Goal: Information Seeking & Learning: Learn about a topic

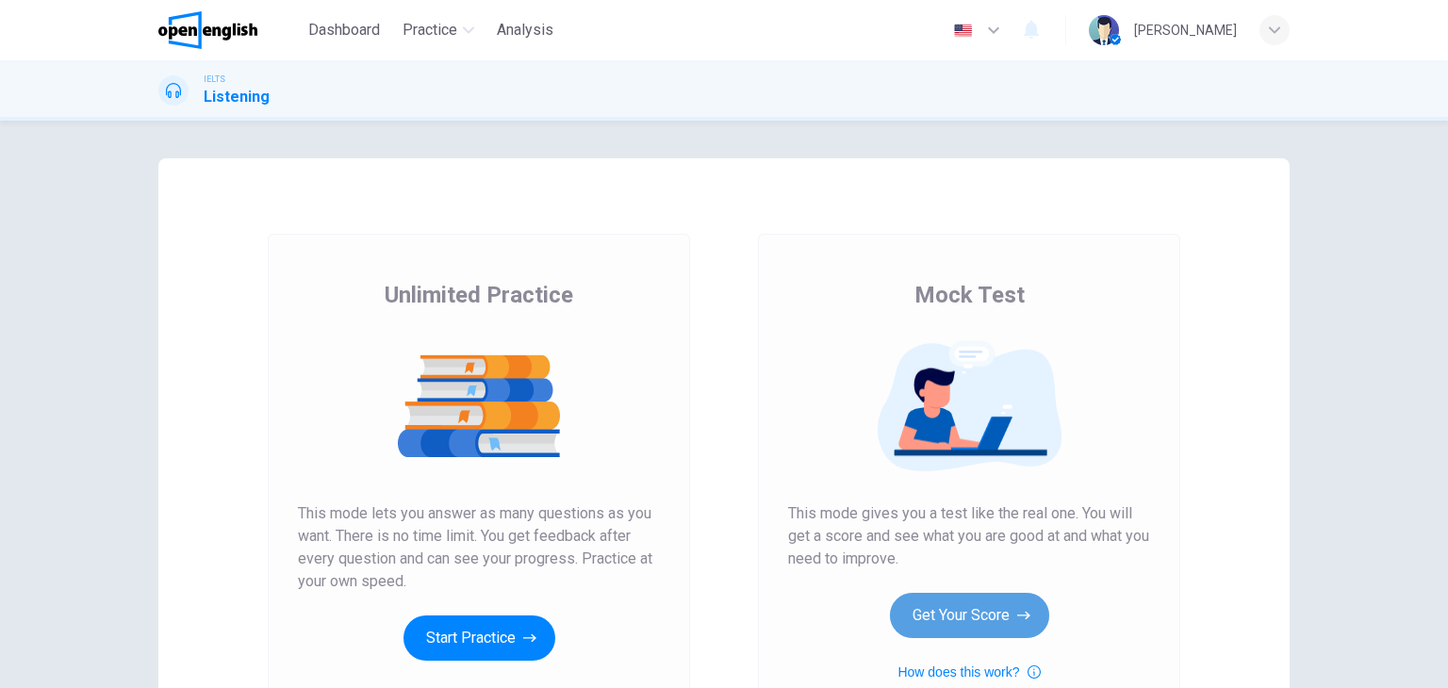
click at [997, 597] on button "Get Your Score" at bounding box center [969, 615] width 159 height 45
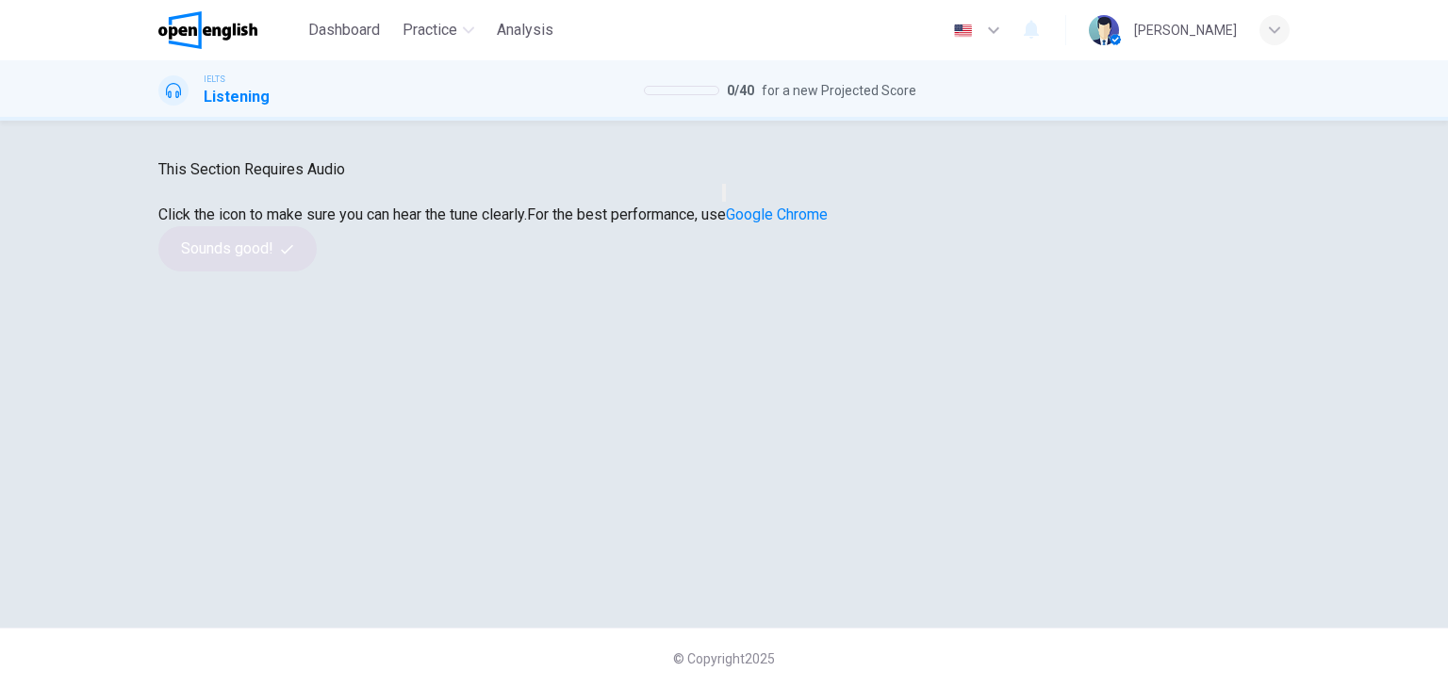
click at [726, 202] on button "button" at bounding box center [724, 193] width 4 height 18
click at [728, 272] on div "Click the icon to make sure you can hear the tune clearly. For the best perform…" at bounding box center [724, 238] width 1132 height 68
click at [317, 272] on button "Sounds good!" at bounding box center [237, 248] width 158 height 45
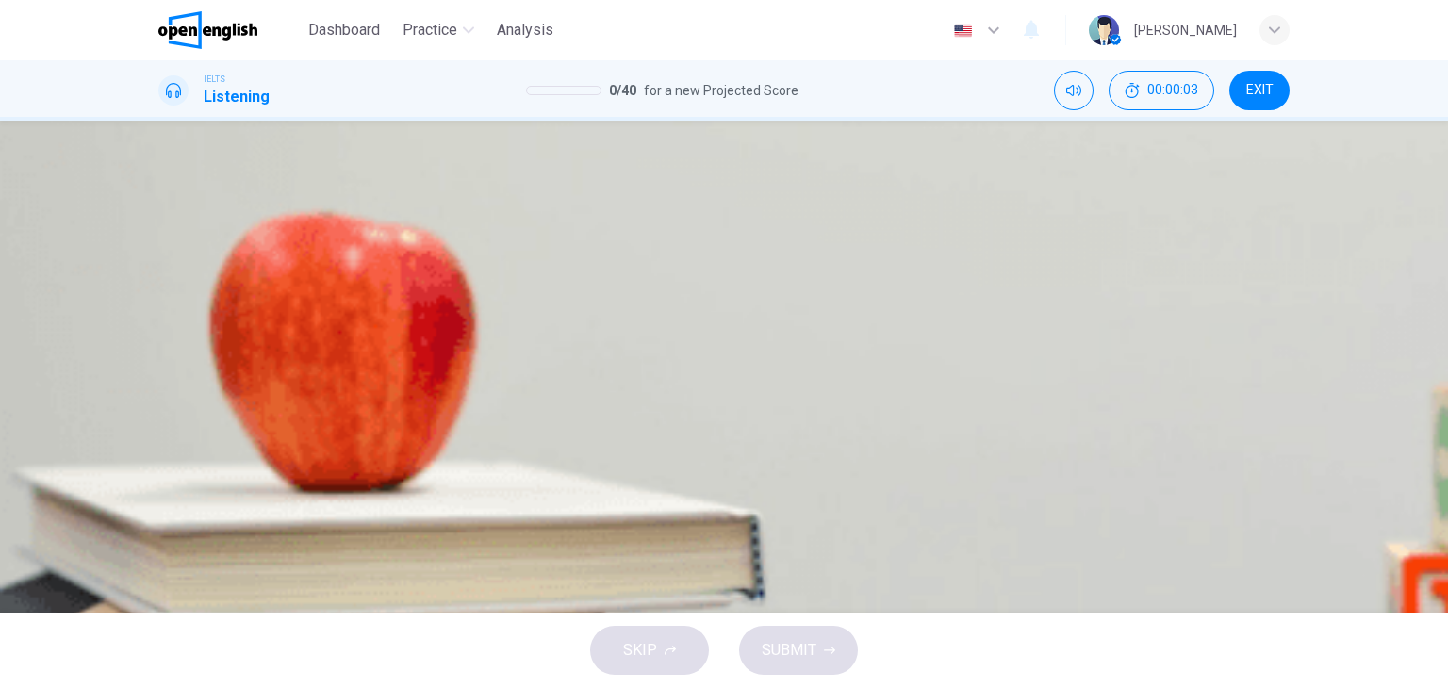
click at [177, 366] on icon "button" at bounding box center [173, 373] width 15 height 15
type input "*"
click at [1044, 336] on div "Question 1 Choose the correct letter, A , B , or C . [PERSON_NAME] says that in…" at bounding box center [724, 273] width 1132 height 124
click at [228, 389] on span at bounding box center [728, 402] width 1094 height 26
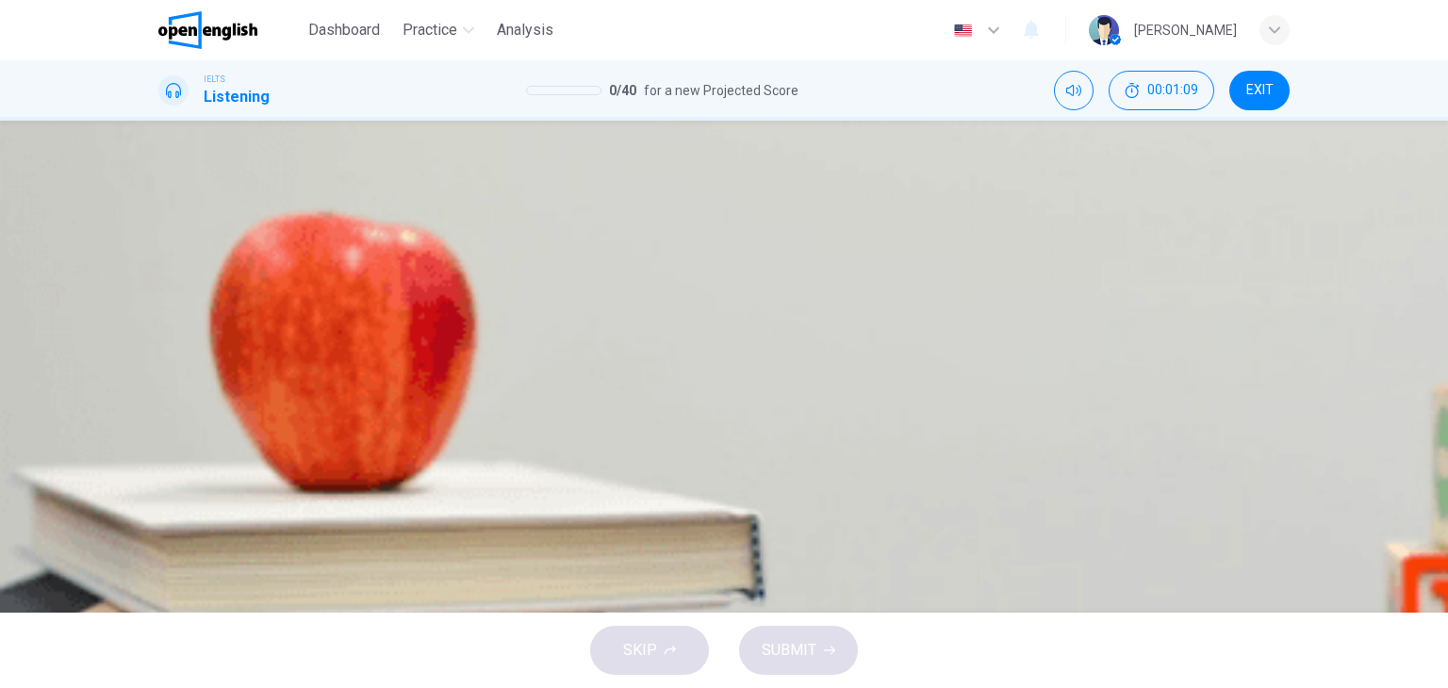
drag, startPoint x: 228, startPoint y: 242, endPoint x: 214, endPoint y: 241, distance: 14.2
click at [208, 396] on span at bounding box center [202, 401] width 11 height 11
drag, startPoint x: 272, startPoint y: 327, endPoint x: 210, endPoint y: 348, distance: 64.7
click at [210, 348] on img at bounding box center [724, 344] width 1448 height 688
click at [181, 438] on icon "Click to see the audio transcription" at bounding box center [173, 445] width 15 height 15
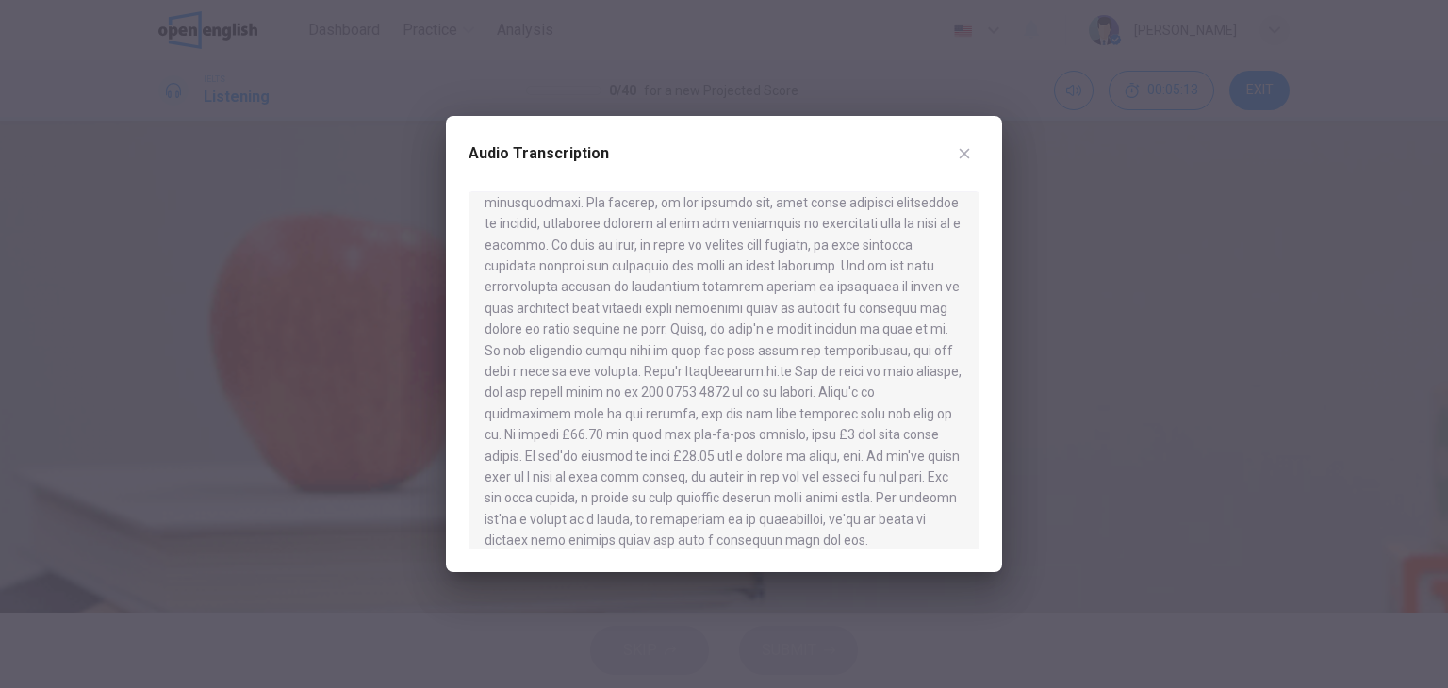
scroll to position [729, 0]
type input "*"
click at [968, 156] on icon "button" at bounding box center [964, 153] width 15 height 15
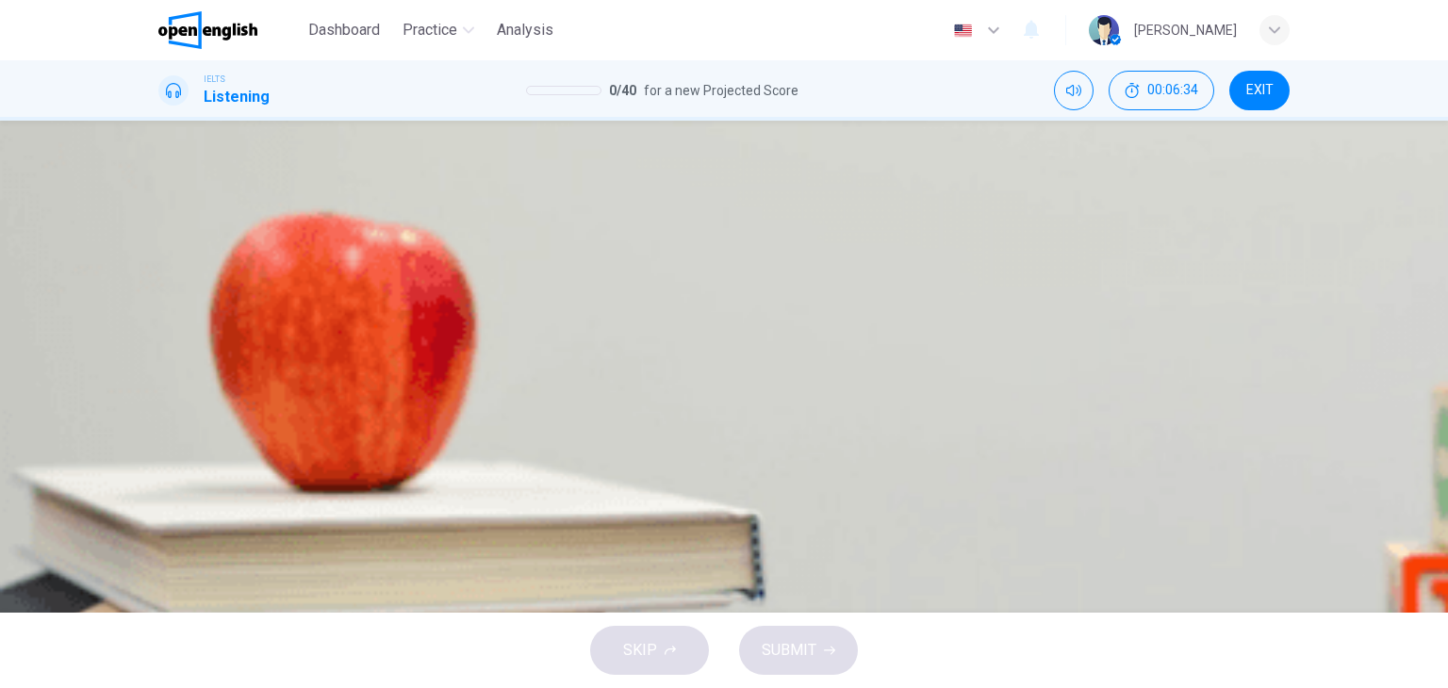
click at [508, 334] on button "B have no experience of cycling." at bounding box center [422, 318] width 173 height 32
click at [773, 650] on span "SUBMIT" at bounding box center [789, 650] width 55 height 26
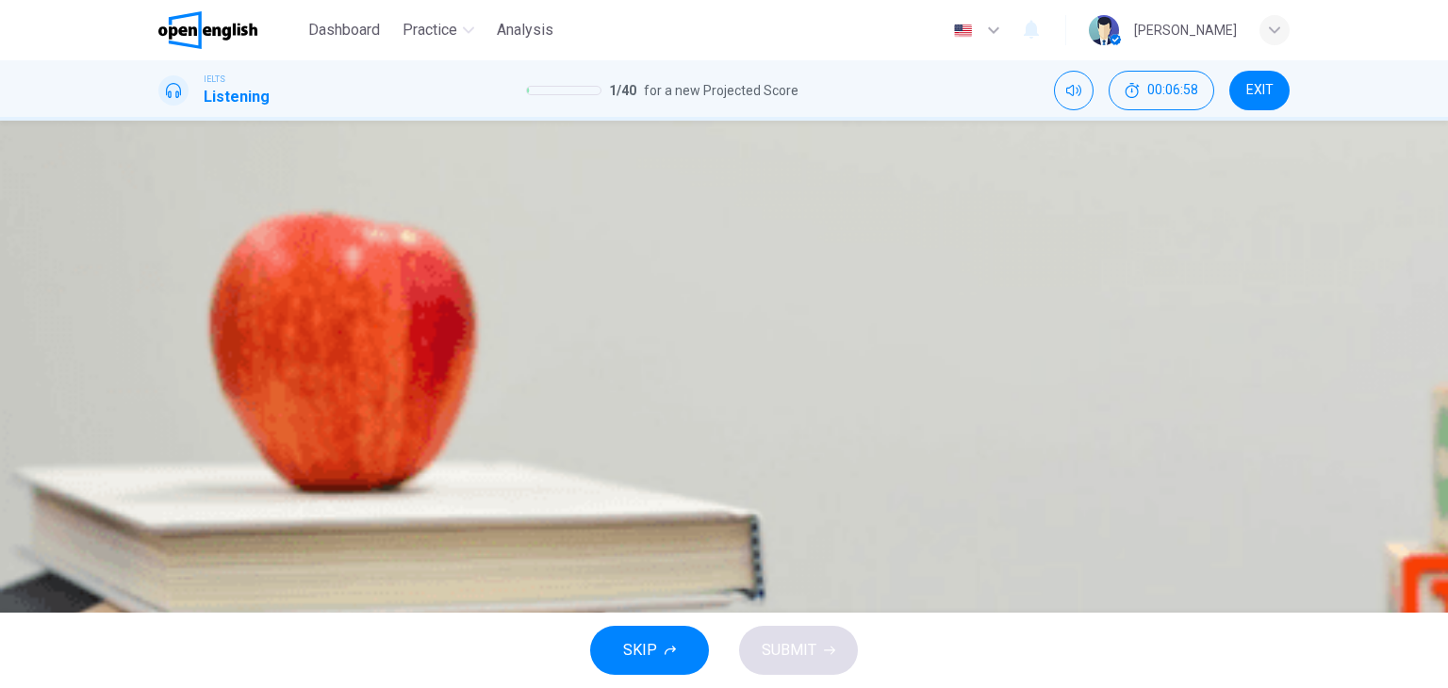
click at [410, 318] on span "giving cycling lessons on the route they take." at bounding box center [285, 325] width 250 height 14
click at [815, 627] on button "SUBMIT" at bounding box center [798, 650] width 119 height 49
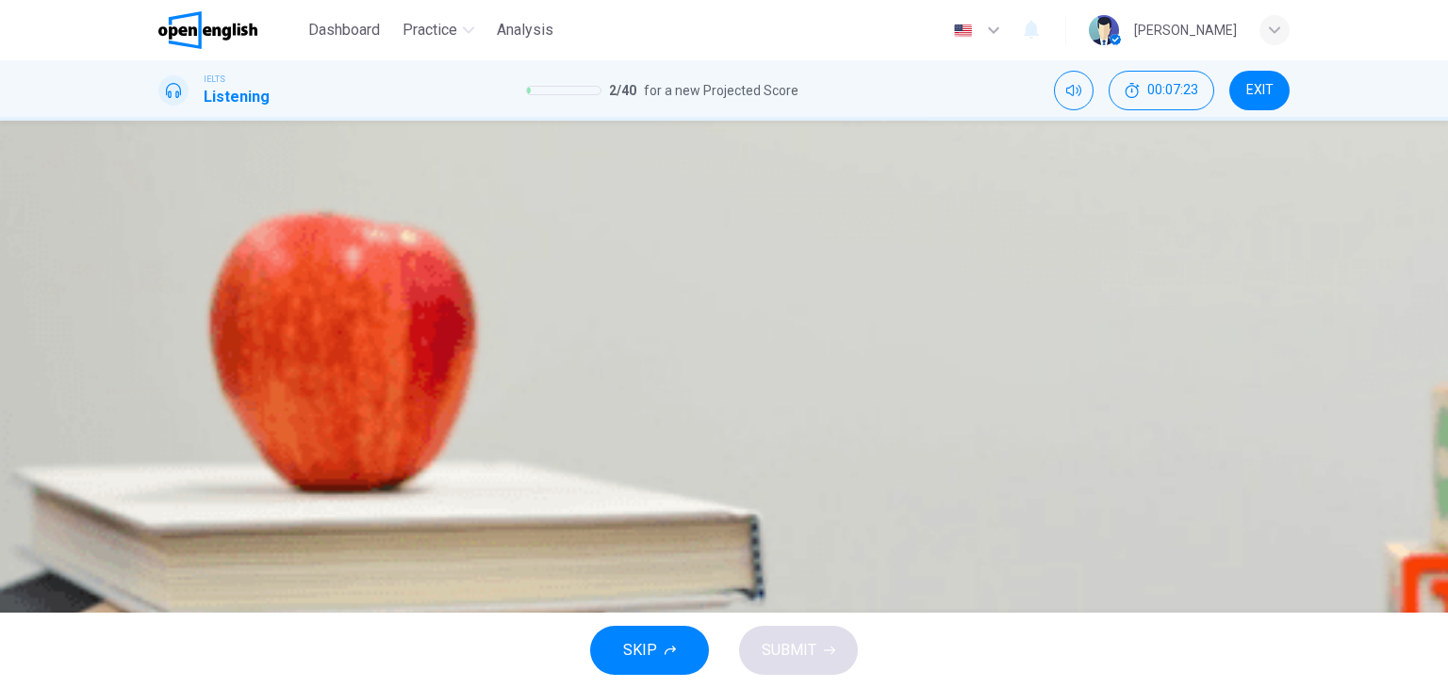
click at [776, 332] on span "confidence in complex road systems." at bounding box center [673, 325] width 207 height 14
click at [781, 650] on span "SUBMIT" at bounding box center [789, 650] width 55 height 26
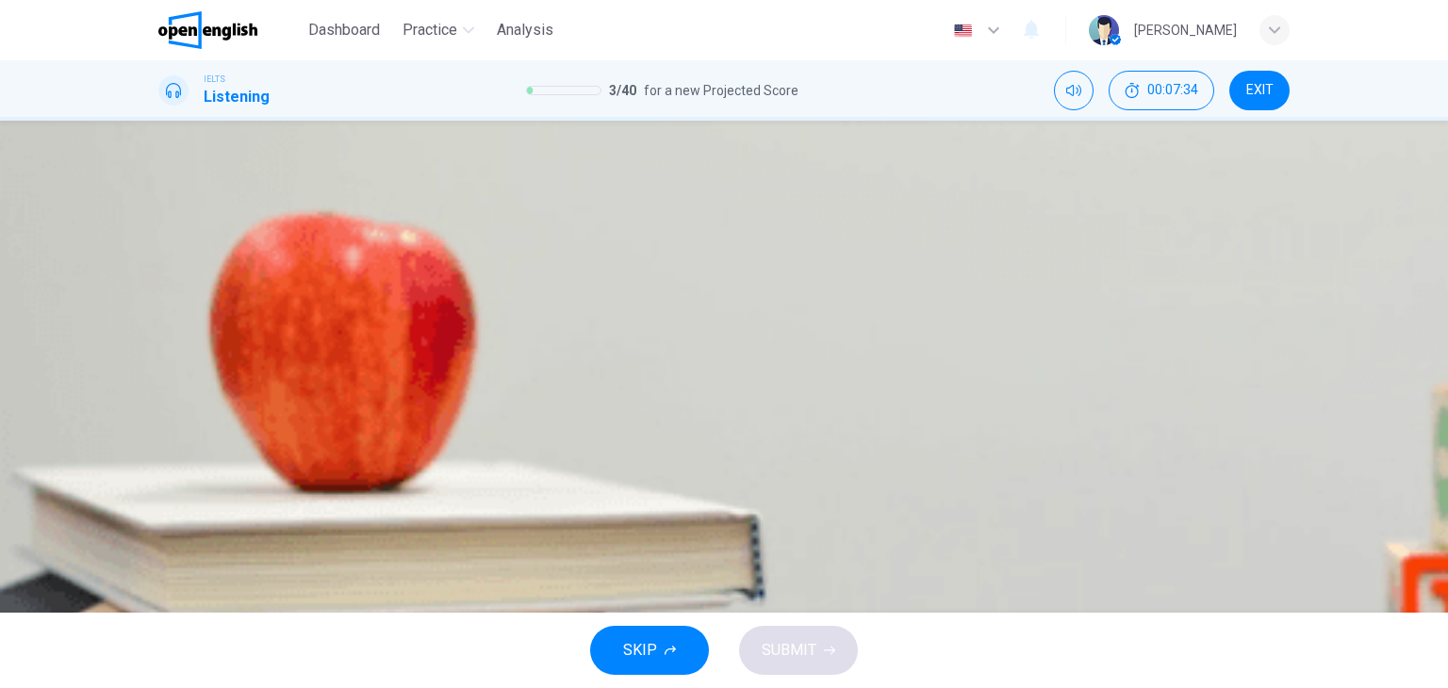
click at [711, 332] on span "always wear protective clothing when cycling." at bounding box center [584, 325] width 253 height 14
click at [821, 628] on button "SUBMIT" at bounding box center [798, 650] width 119 height 49
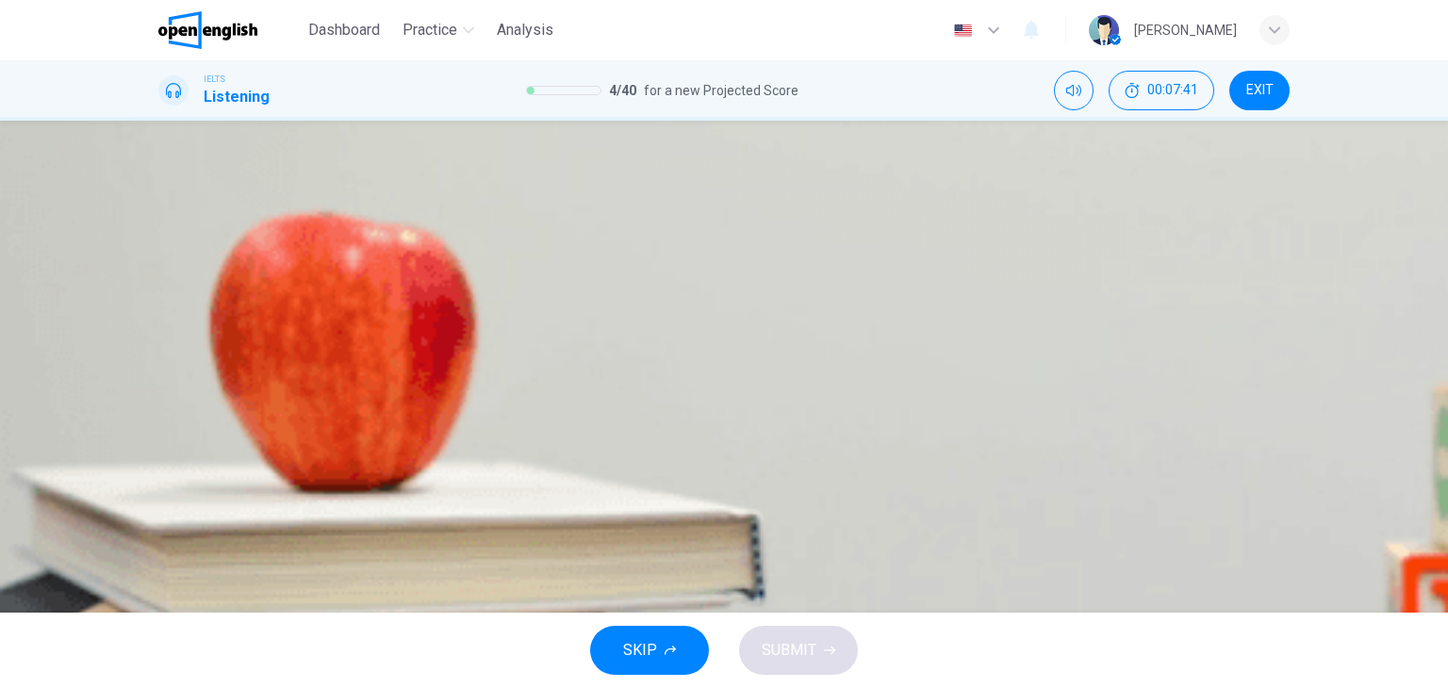
click at [289, 297] on input at bounding box center [223, 290] width 130 height 17
click at [289, 299] on input at bounding box center [223, 290] width 130 height 17
click at [181, 583] on icon "Click to see the audio transcription" at bounding box center [173, 590] width 15 height 15
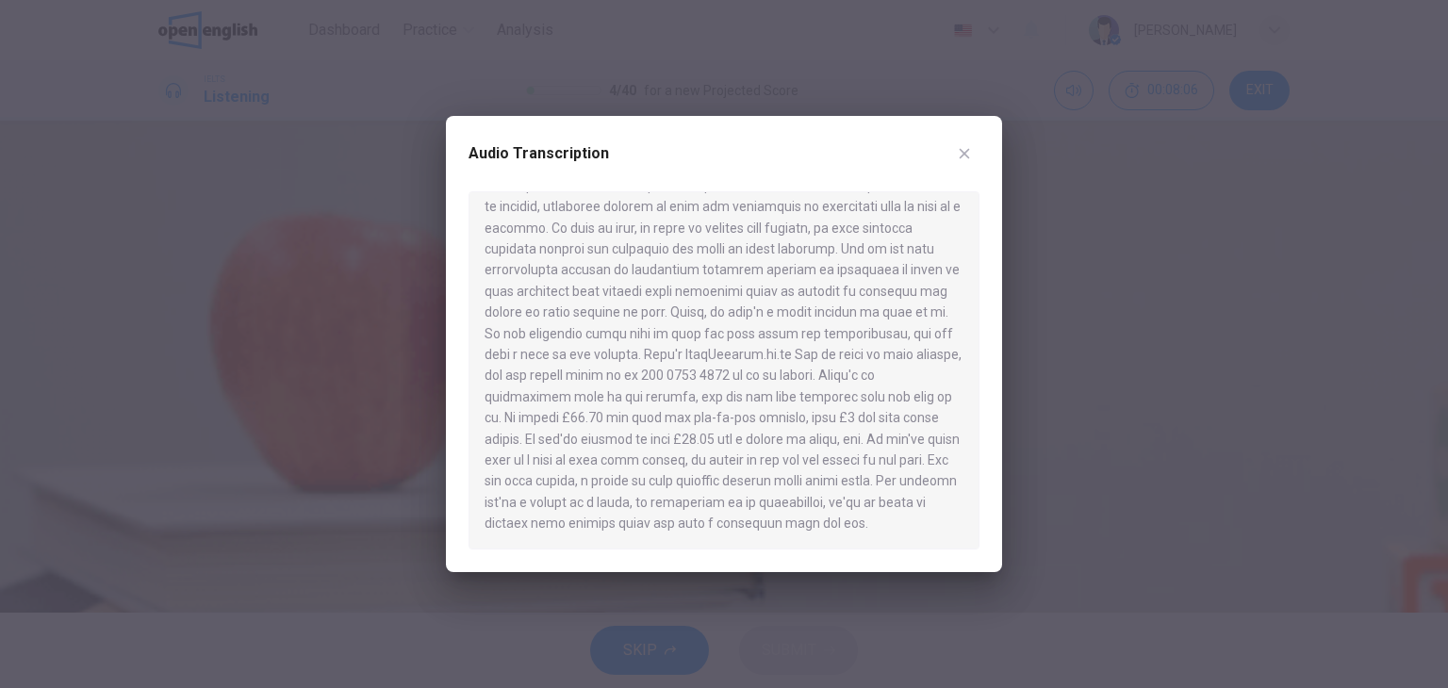
click at [970, 140] on button "button" at bounding box center [965, 154] width 30 height 30
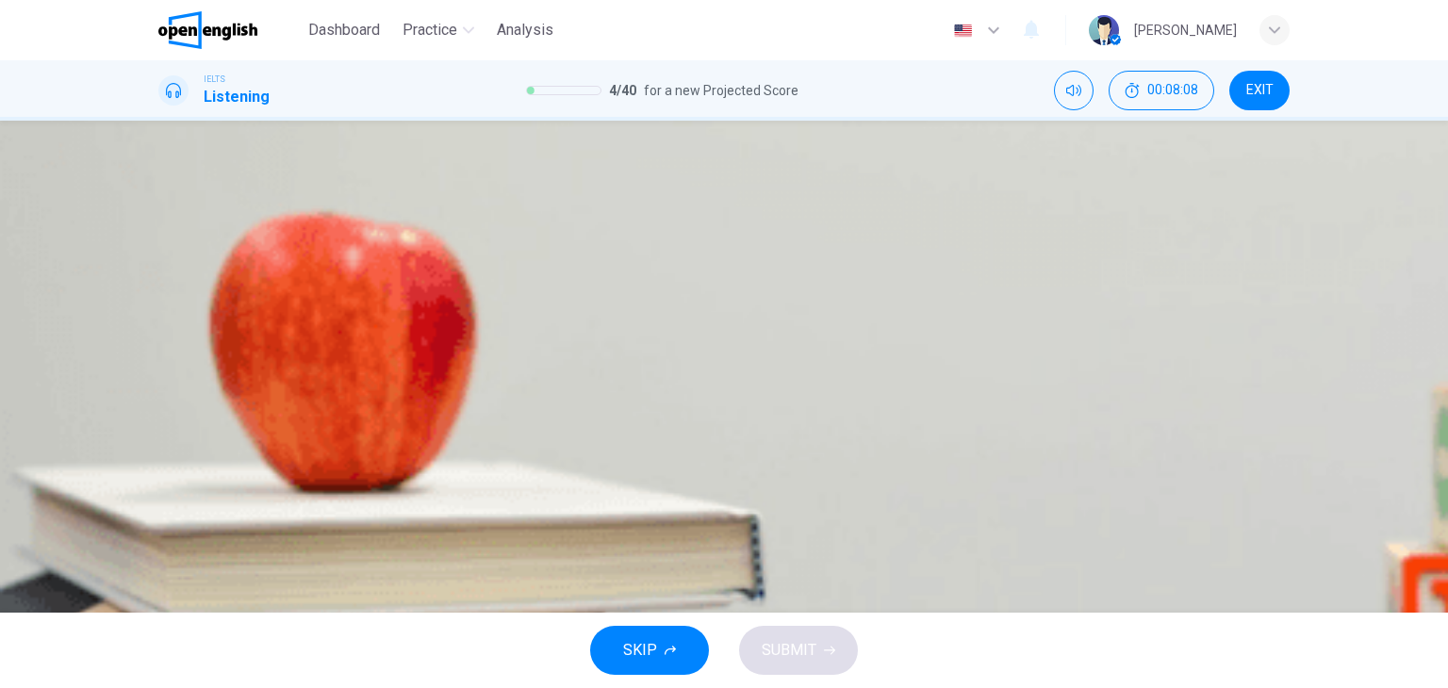
click at [289, 299] on input at bounding box center [223, 290] width 130 height 17
type input "**********"
click at [289, 353] on input at bounding box center [223, 358] width 130 height 17
click at [181, 583] on icon "Click to see the audio transcription" at bounding box center [173, 590] width 15 height 15
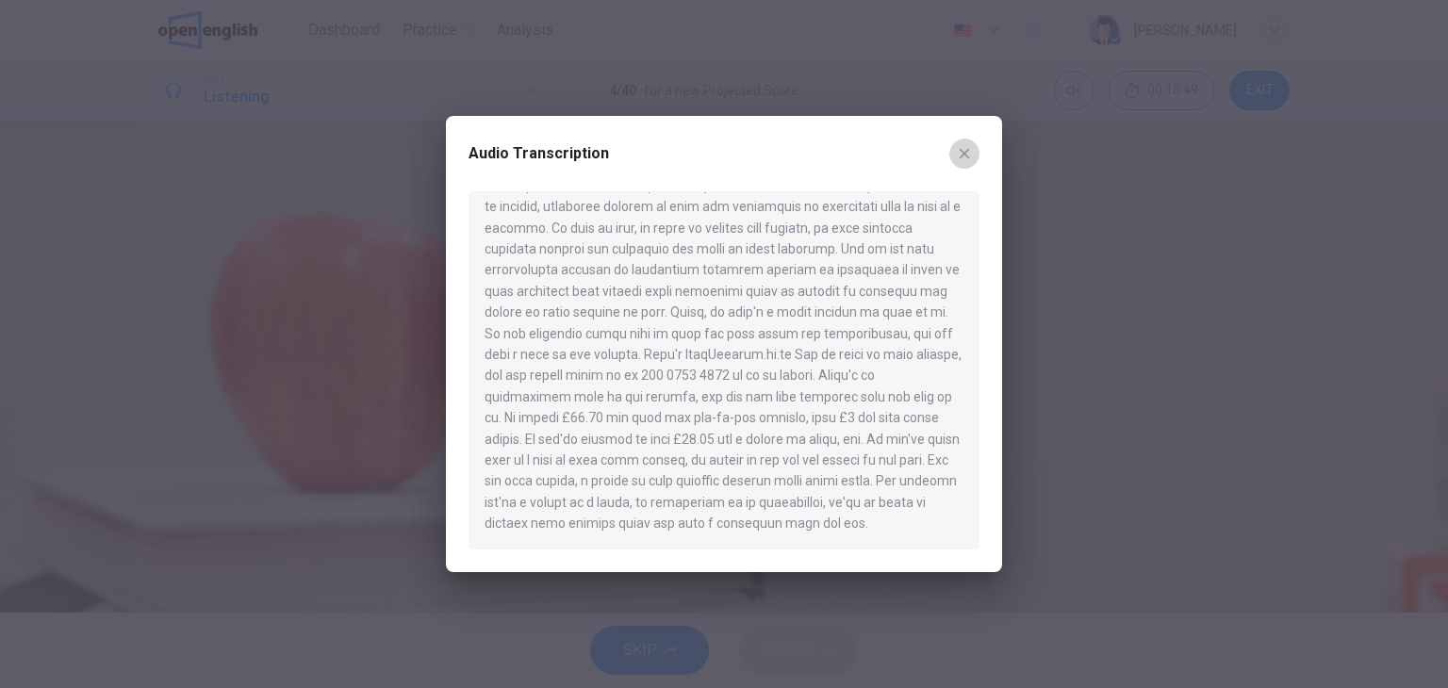
click at [965, 146] on icon "button" at bounding box center [964, 153] width 15 height 15
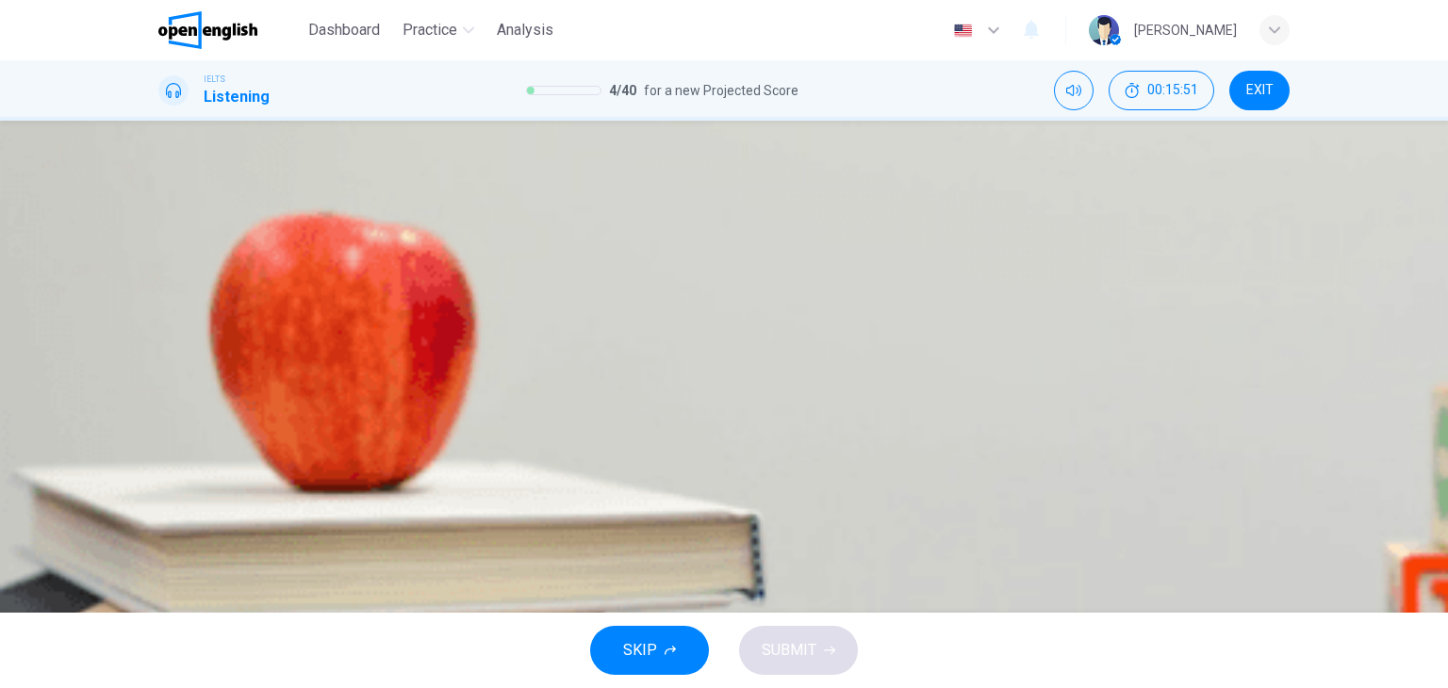
click at [1249, 86] on span "EXIT" at bounding box center [1260, 90] width 27 height 15
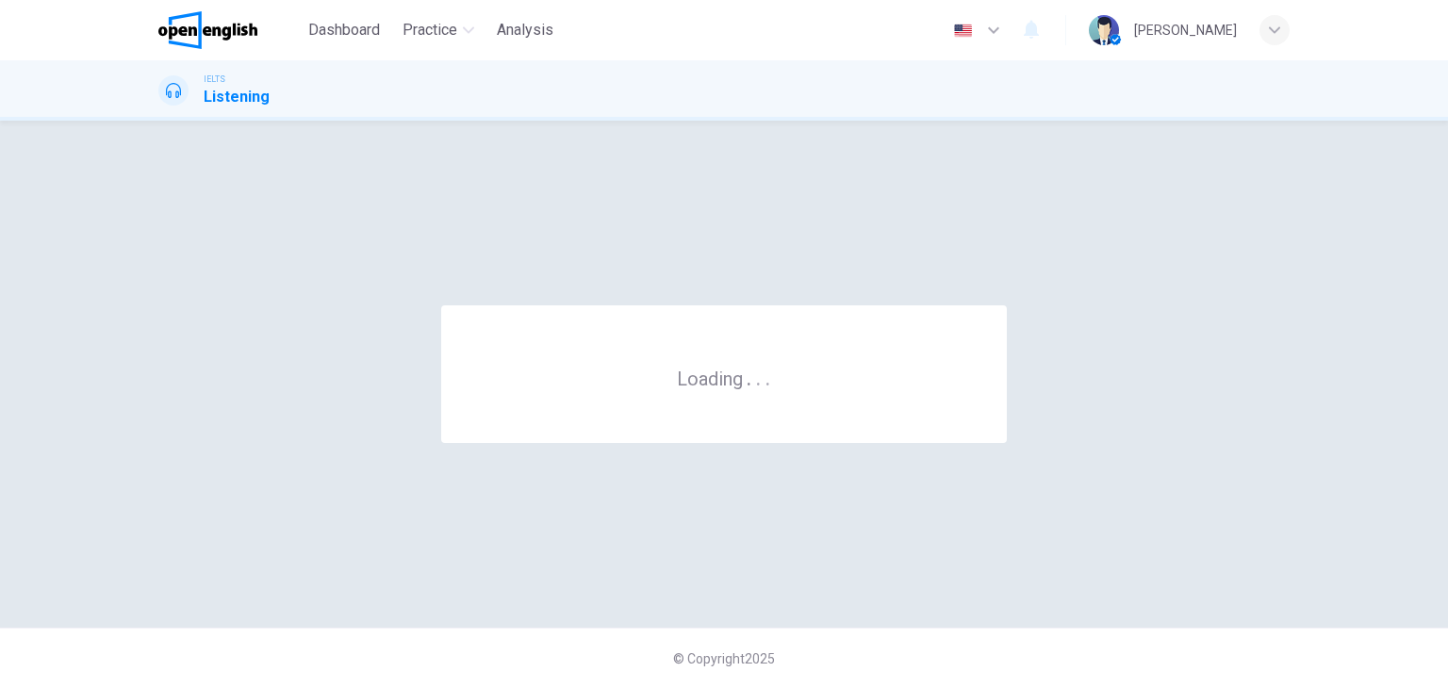
scroll to position [0, 0]
